Goal: Find specific page/section: Find specific page/section

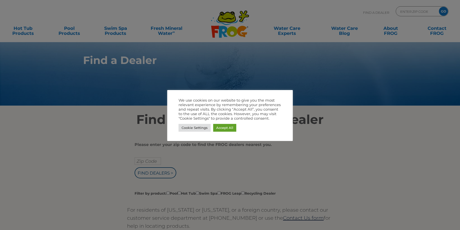
click at [89, 162] on div at bounding box center [230, 115] width 460 height 230
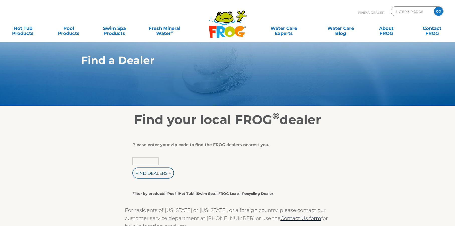
click at [141, 162] on input "text" at bounding box center [146, 161] width 26 height 8
type input "94519"
click at [145, 173] on input "Find Dealers >" at bounding box center [154, 172] width 42 height 11
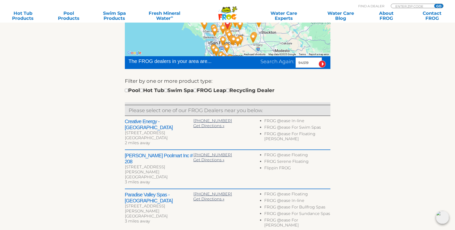
scroll to position [128, 0]
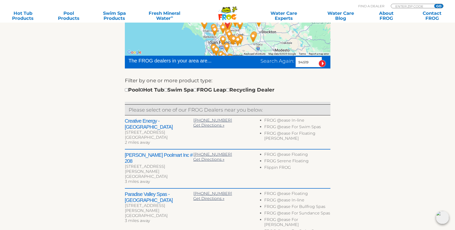
click at [143, 90] on input "checkbox" at bounding box center [141, 89] width 3 height 3
checkbox input "true"
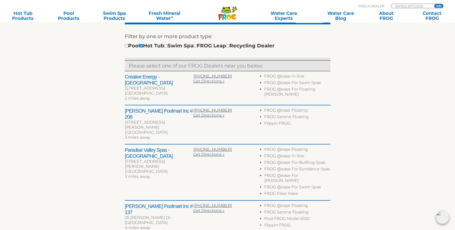
scroll to position [159, 0]
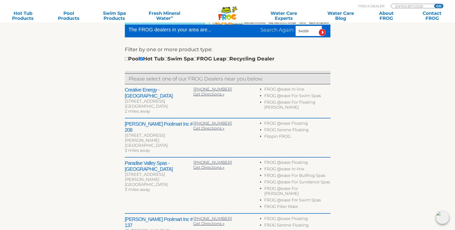
drag, startPoint x: 125, startPoint y: 95, endPoint x: 171, endPoint y: 96, distance: 45.7
click at [171, 99] on div "[STREET_ADDRESS]" at bounding box center [159, 101] width 69 height 5
copy div "[STREET_ADDRESS]"
